Goal: Transaction & Acquisition: Book appointment/travel/reservation

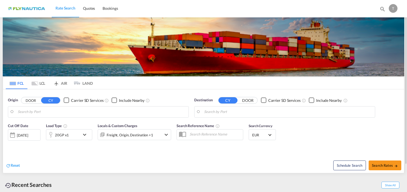
click at [40, 83] on md-tab-item "LCL" at bounding box center [38, 83] width 22 height 12
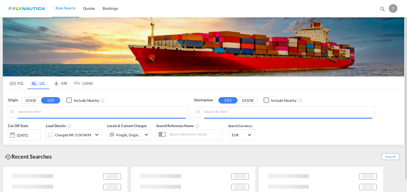
click at [27, 99] on button "DOOR" at bounding box center [30, 100] width 19 height 6
type input "DE-46777, [PERSON_NAME][GEOGRAPHIC_DATA]"
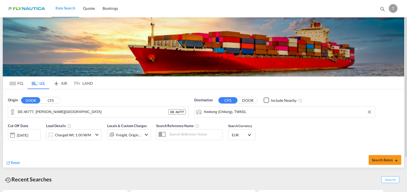
click at [284, 113] on input "Keelung (Chilung), TWKEL" at bounding box center [288, 112] width 168 height 8
type input "e"
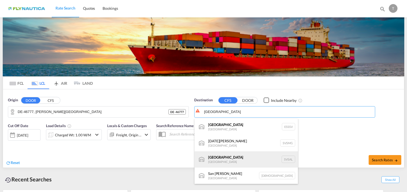
click at [238, 155] on div "[GEOGRAPHIC_DATA] [GEOGRAPHIC_DATA] [GEOGRAPHIC_DATA]" at bounding box center [245, 159] width 103 height 16
type input "[GEOGRAPHIC_DATA], [GEOGRAPHIC_DATA]"
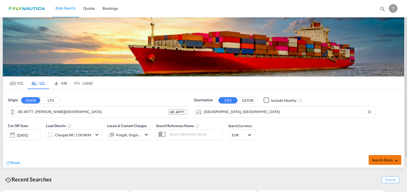
click at [378, 163] on button "Search Rates" at bounding box center [384, 160] width 33 height 10
type input "46777 to SVSAL / [DATE]"
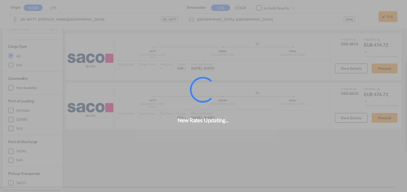
scroll to position [133, 0]
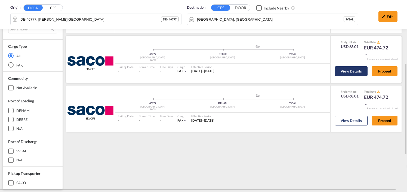
click at [348, 70] on button "View Details" at bounding box center [351, 71] width 33 height 10
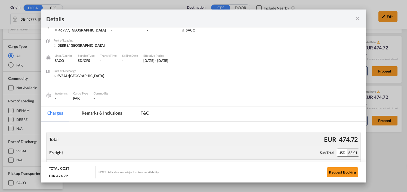
scroll to position [0, 0]
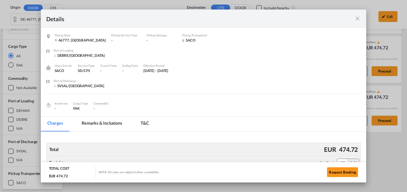
click at [357, 18] on md-icon "icon-close fg-AAA8AD m-0 cursor" at bounding box center [357, 18] width 7 height 7
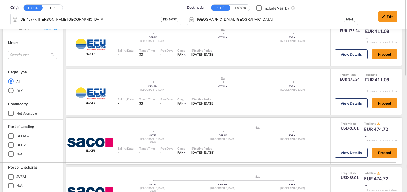
scroll to position [24, 0]
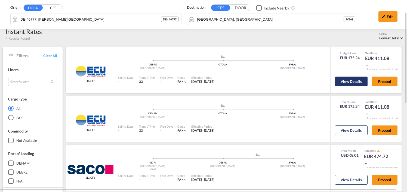
click at [342, 80] on button "View Details" at bounding box center [351, 82] width 33 height 10
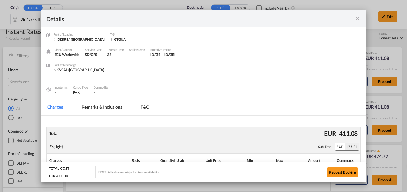
scroll to position [0, 0]
click at [356, 21] on md-icon "icon-close fg-AAA8AD m-0 cursor" at bounding box center [357, 18] width 7 height 7
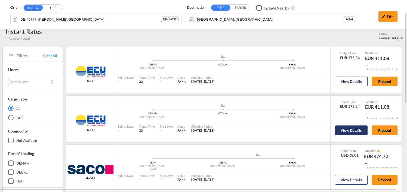
click at [346, 131] on button "View Details" at bounding box center [351, 131] width 33 height 10
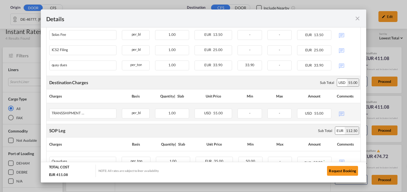
scroll to position [299, 0]
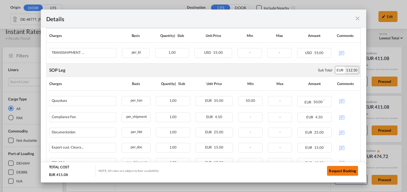
click at [340, 173] on button "Request Booking" at bounding box center [342, 171] width 31 height 10
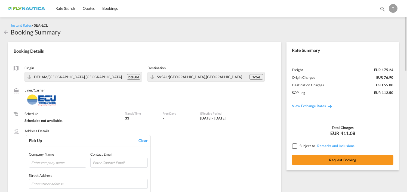
click at [295, 147] on div at bounding box center [294, 146] width 5 height 5
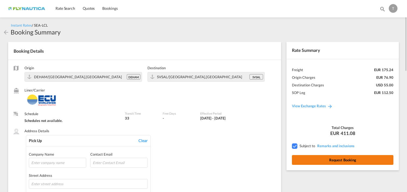
click at [320, 161] on button "Request Booking" at bounding box center [342, 160] width 101 height 10
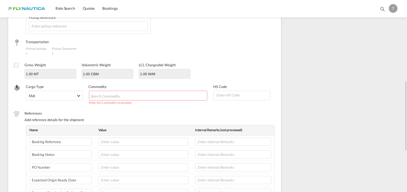
click at [155, 92] on md-chips-wrap "Chips container with autocompletion. Enter the text area, type text to search, …" at bounding box center [148, 96] width 118 height 10
click at [154, 94] on md-chips-wrap "Chips container with autocompletion. Enter the text area, type text to search, …" at bounding box center [148, 96] width 118 height 10
click at [155, 94] on md-chips-wrap "Chips container with autocompletion. Enter the text area, type text to search, …" at bounding box center [148, 96] width 118 height 10
type input "k"
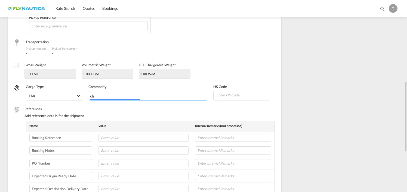
type input "c"
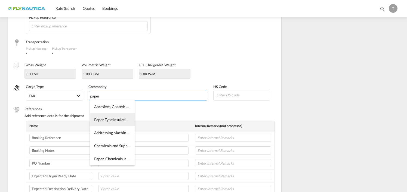
type input "paper"
click at [113, 118] on span "Paper Type Insulation Material (cellulose, Etc.)" at bounding box center [132, 119] width 76 height 5
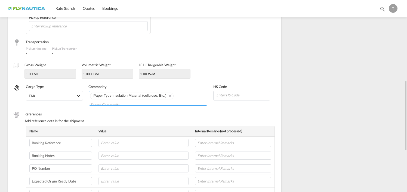
scroll to position [59, 0]
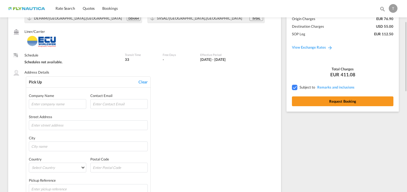
click at [323, 111] on div "Rate Summary Freight EUR 175.24 Origin Charges EUR 76.90 Destination Charges US…" at bounding box center [342, 47] width 112 height 129
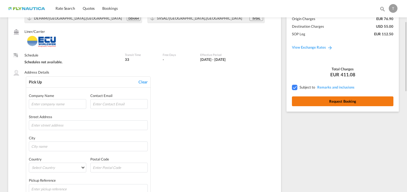
click at [327, 105] on button "Request Booking" at bounding box center [342, 102] width 101 height 10
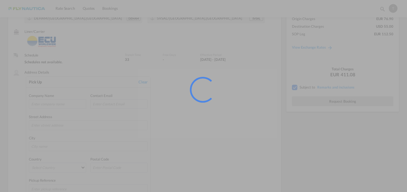
scroll to position [0, 0]
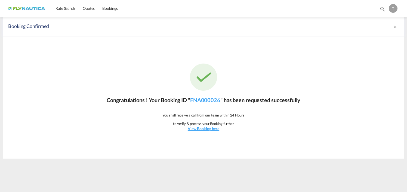
click at [395, 8] on div "T" at bounding box center [392, 8] width 9 height 9
click at [380, 40] on button "Logout" at bounding box center [386, 41] width 35 height 11
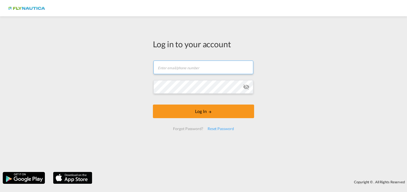
type input "[EMAIL_ADDRESS][DOMAIN_NAME]"
drag, startPoint x: 220, startPoint y: 66, endPoint x: 41, endPoint y: 43, distance: 181.1
click at [39, 43] on div "Log in to your account [EMAIL_ADDRESS][DOMAIN_NAME] Log In Forgot Password? Res…" at bounding box center [203, 94] width 407 height 150
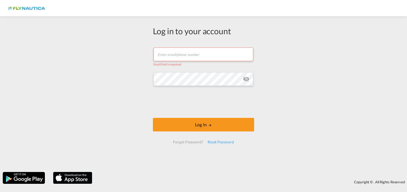
click at [211, 52] on input "text" at bounding box center [203, 55] width 100 height 14
type input "[EMAIL_ADDRESS][DOMAIN_NAME]"
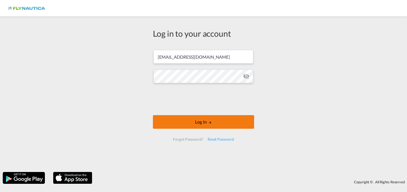
click at [223, 123] on button "Log In" at bounding box center [203, 122] width 101 height 14
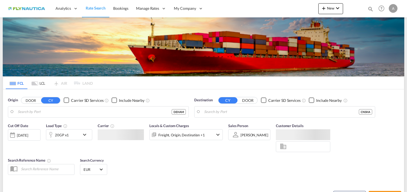
type input "[GEOGRAPHIC_DATA], [GEOGRAPHIC_DATA]"
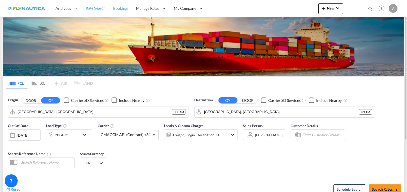
click at [124, 12] on link "Bookings" at bounding box center [120, 9] width 23 height 18
